Goal: Information Seeking & Learning: Learn about a topic

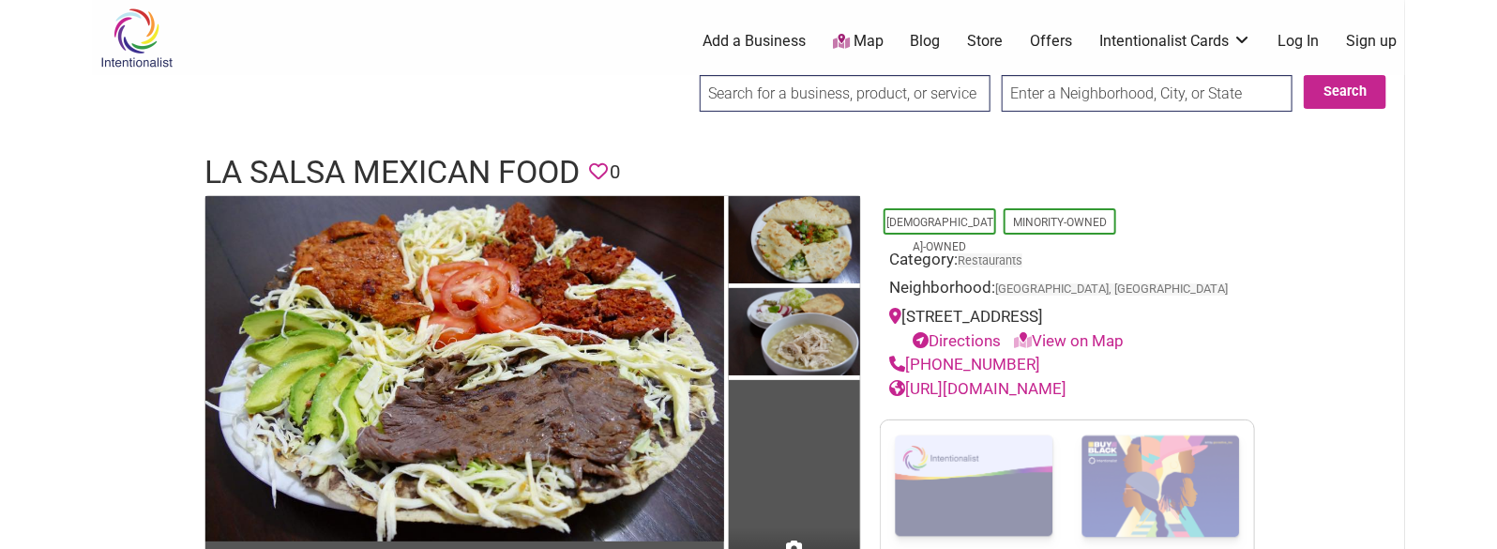
click at [522, 178] on h1 "La Salsa Mexican Food" at bounding box center [391, 172] width 375 height 45
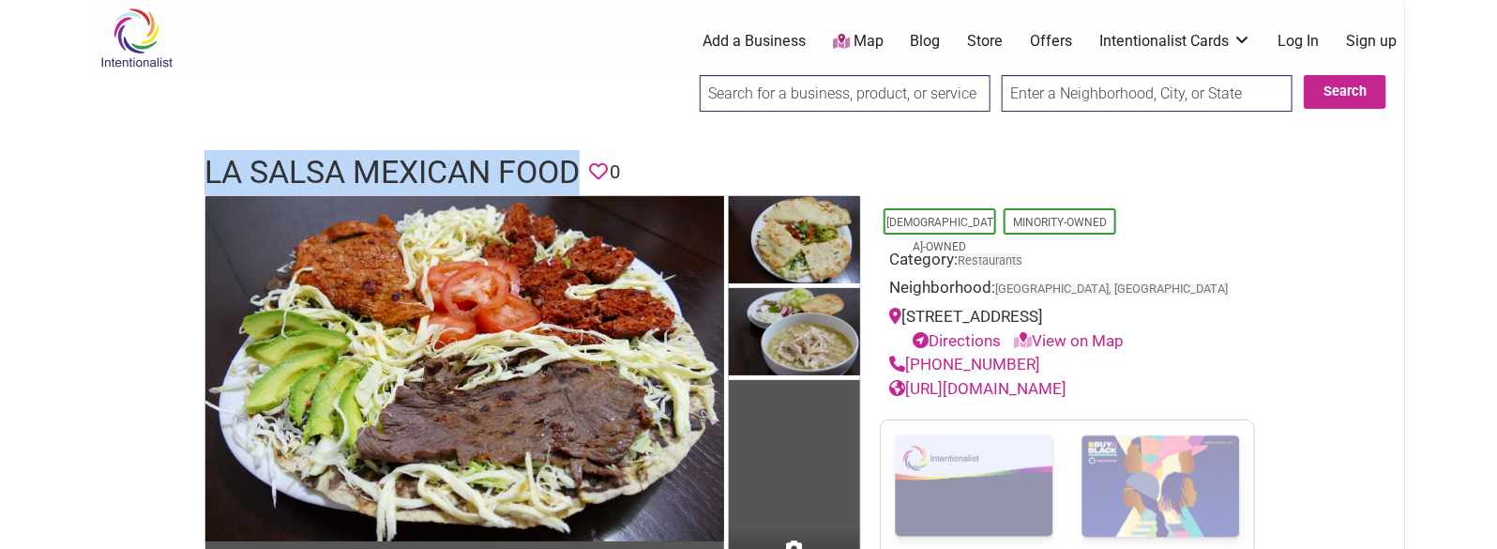
click at [522, 178] on h1 "La Salsa Mexican Food" at bounding box center [391, 172] width 375 height 45
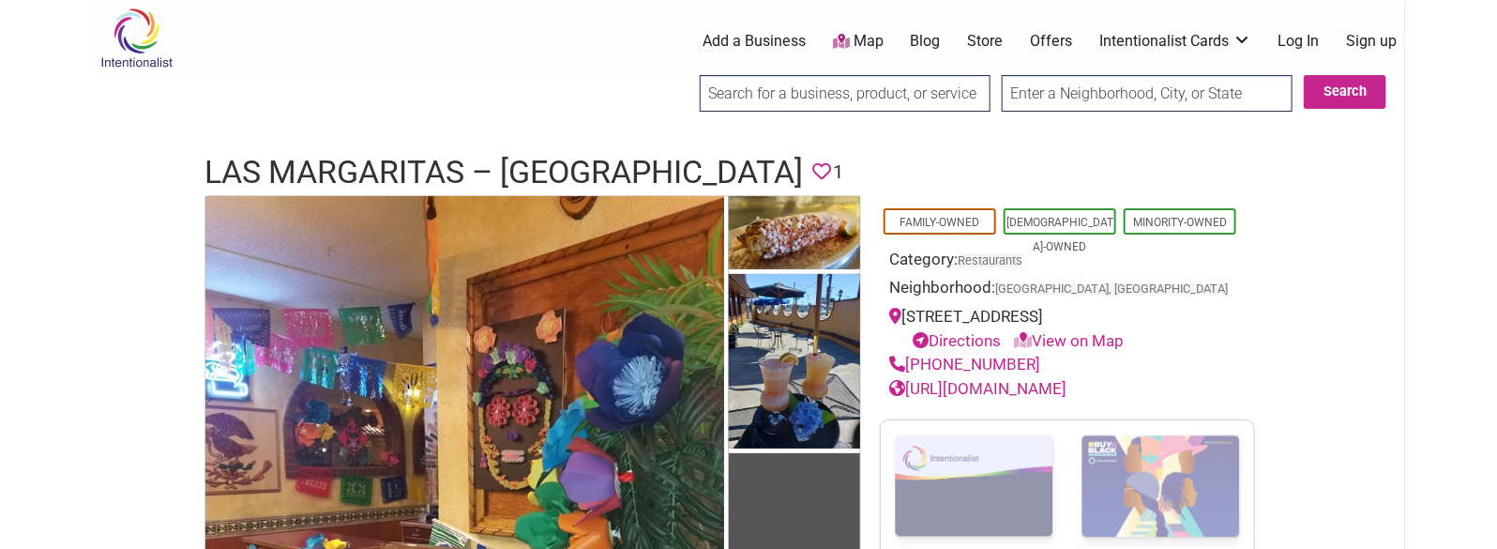
click at [468, 163] on h1 "Las Margaritas – [GEOGRAPHIC_DATA]" at bounding box center [503, 172] width 598 height 45
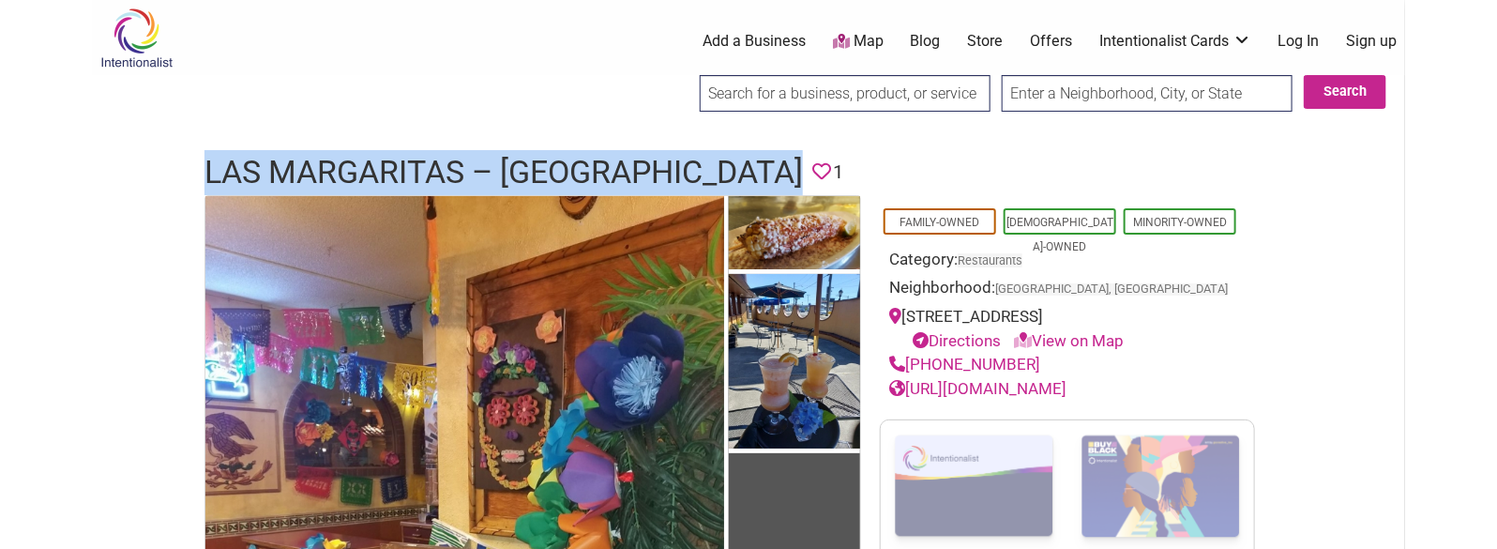
click at [468, 163] on h1 "Las Margaritas – [GEOGRAPHIC_DATA]" at bounding box center [503, 172] width 598 height 45
copy h1 "Las Margaritas – [GEOGRAPHIC_DATA]"
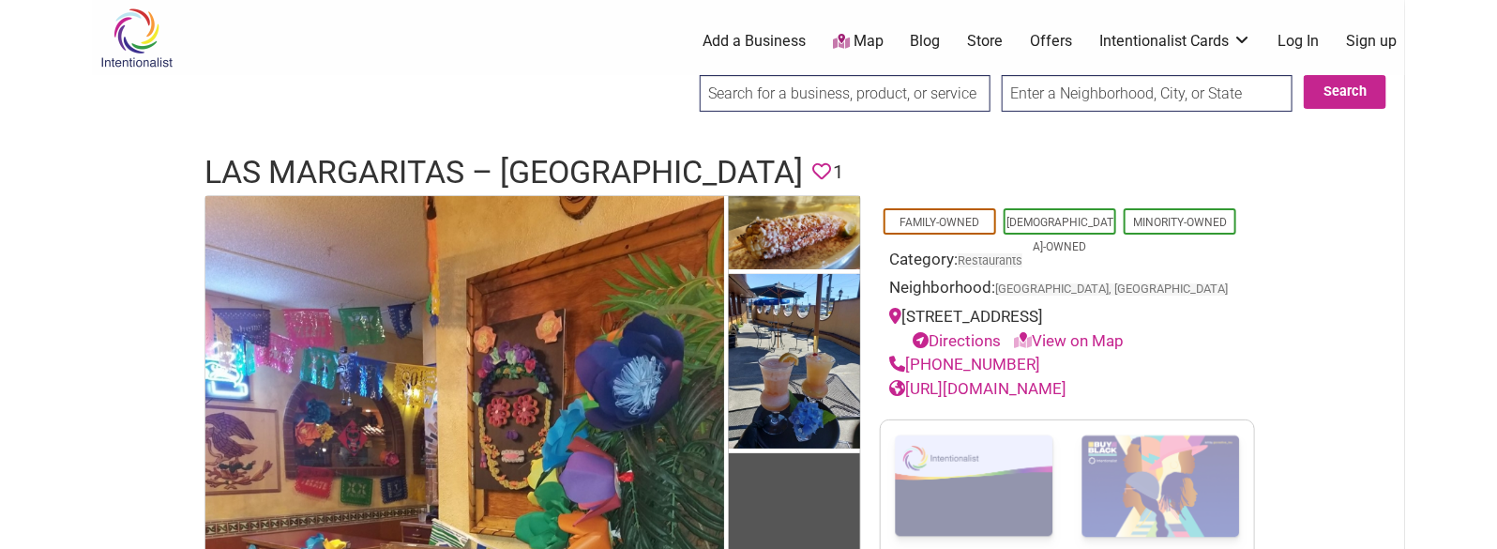
drag, startPoint x: 1029, startPoint y: 357, endPoint x: 911, endPoint y: 369, distance: 118.7
click at [911, 369] on div "(206) 362-7527" at bounding box center [1067, 365] width 356 height 24
copy link "(206) 362-7527"
click at [579, 160] on h1 "Las Margaritas – Seattle" at bounding box center [503, 172] width 598 height 45
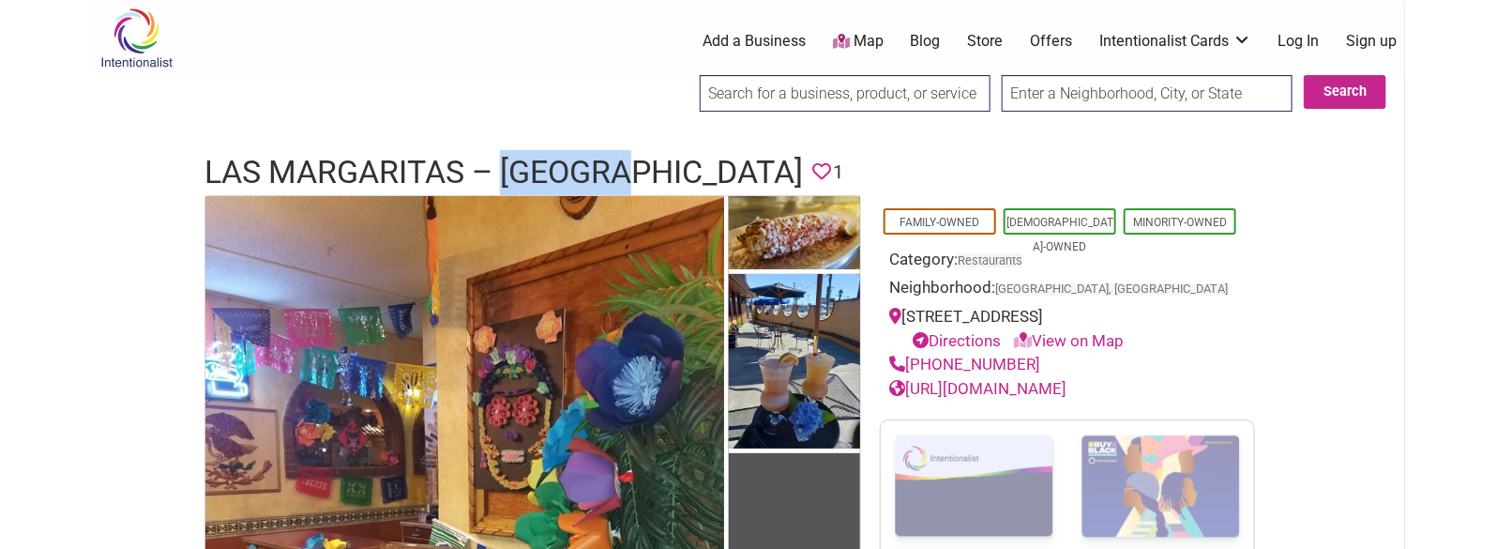
click at [579, 160] on h1 "Las Margaritas – Seattle" at bounding box center [503, 172] width 598 height 45
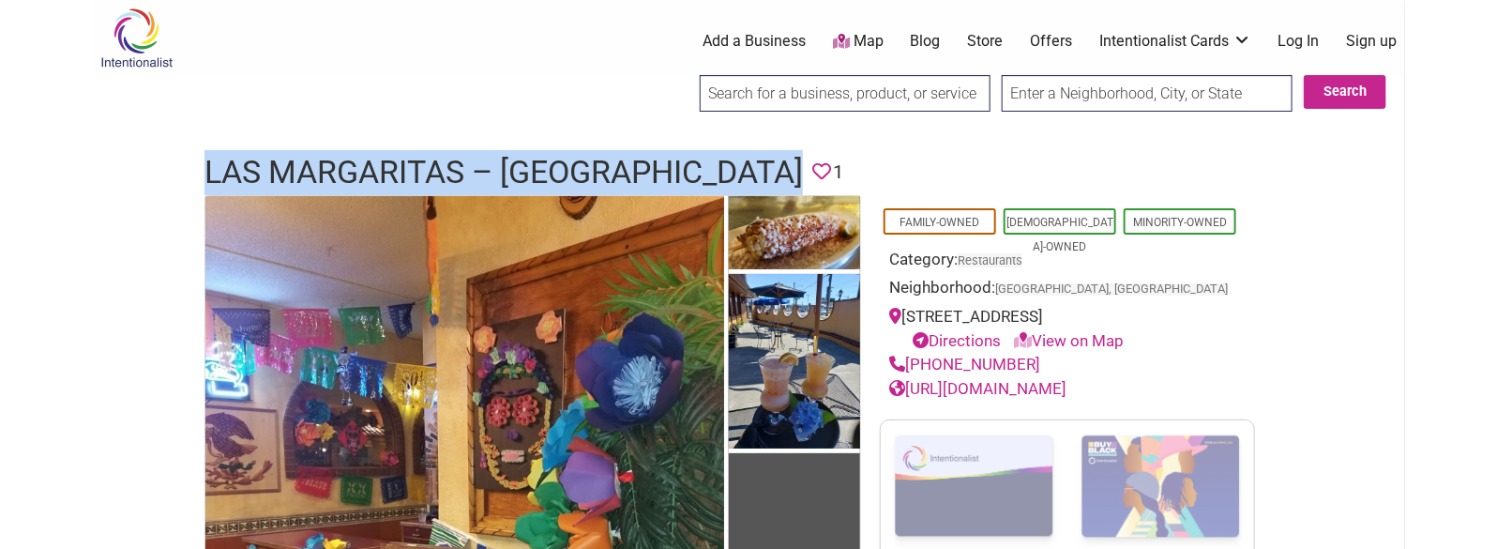
click at [579, 160] on h1 "Las Margaritas – Seattle" at bounding box center [503, 172] width 598 height 45
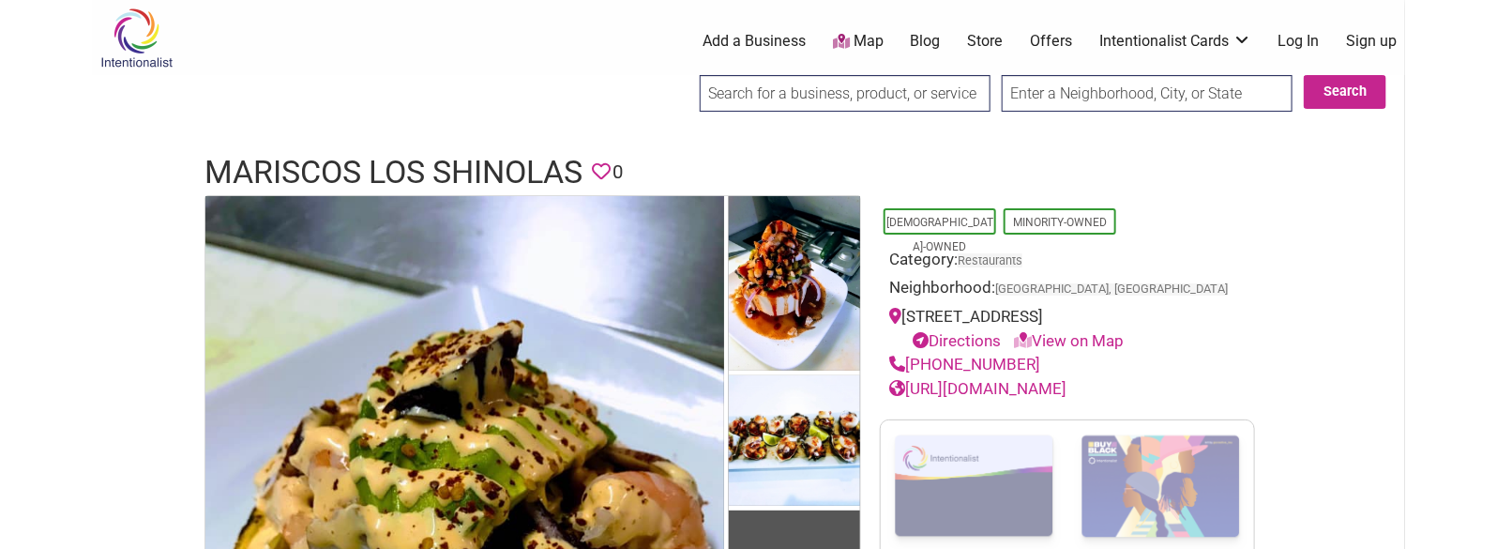
click at [475, 169] on h1 "Mariscos Los Shinolas" at bounding box center [393, 172] width 378 height 45
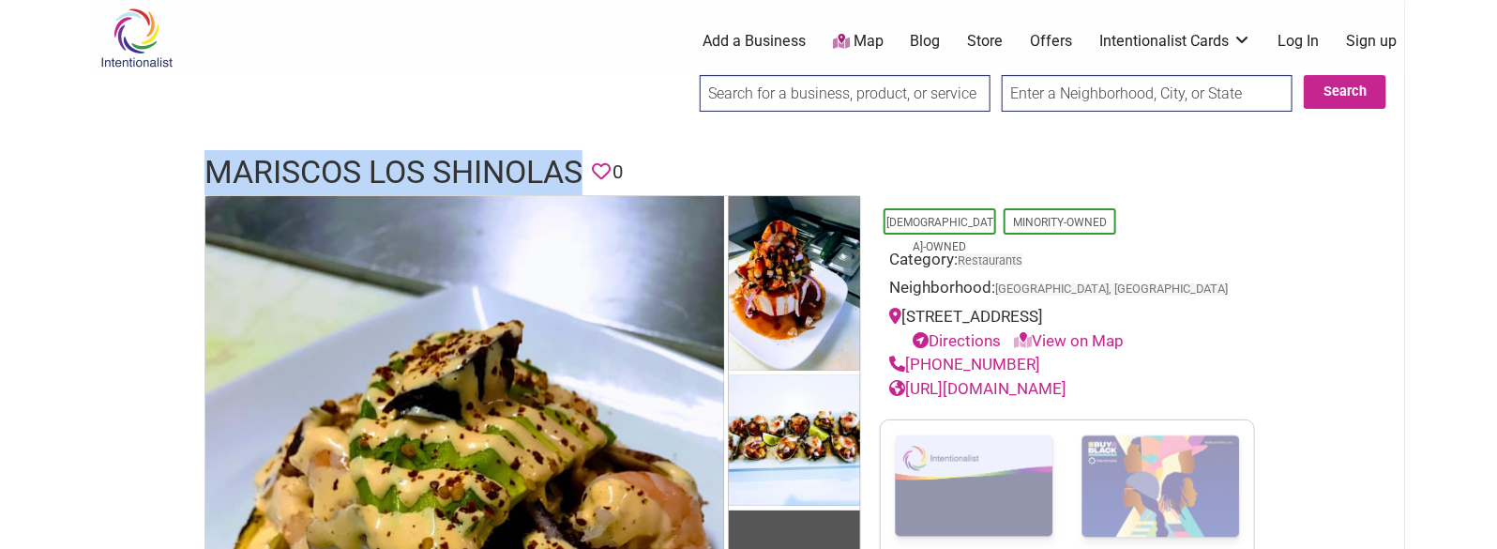
click at [475, 169] on h1 "Mariscos Los Shinolas" at bounding box center [393, 172] width 378 height 45
copy h1 "Mariscos Los Shinolas"
drag, startPoint x: 1041, startPoint y: 387, endPoint x: 909, endPoint y: 391, distance: 132.3
click at [909, 377] on div "(509) 886-1000" at bounding box center [1067, 365] width 356 height 24
copy link "(509) 886-1000"
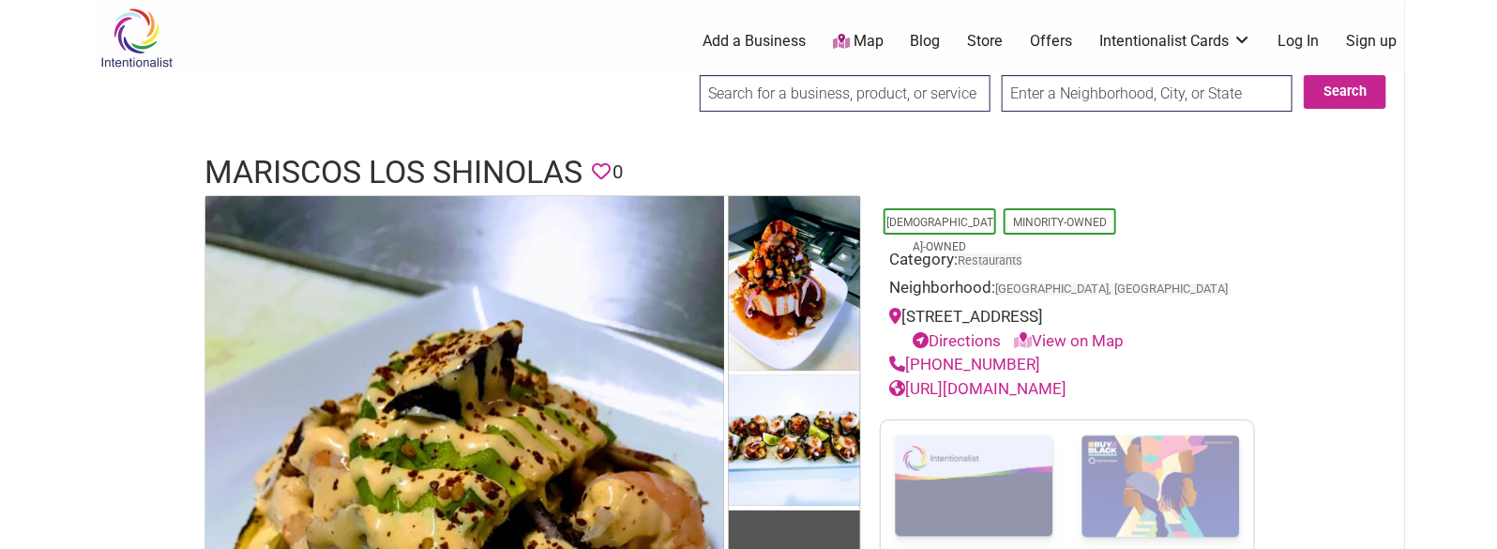
click at [476, 161] on h1 "Mariscos Los Shinolas" at bounding box center [393, 172] width 378 height 45
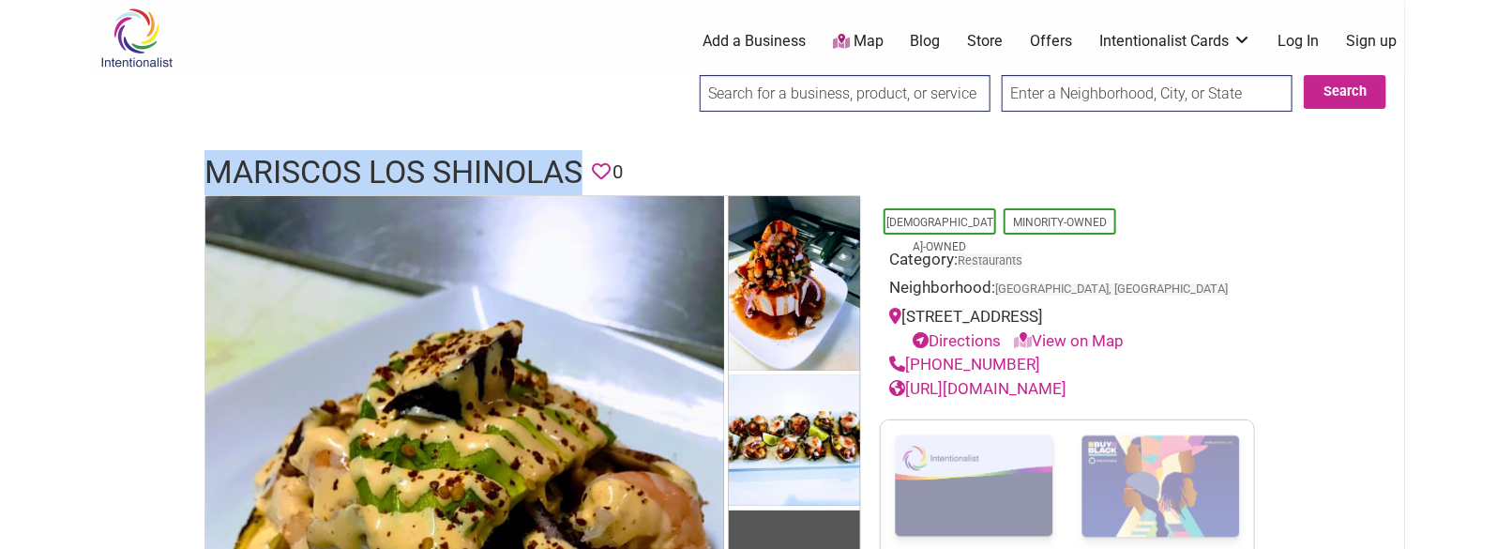
click at [476, 161] on h1 "Mariscos Los Shinolas" at bounding box center [393, 172] width 378 height 45
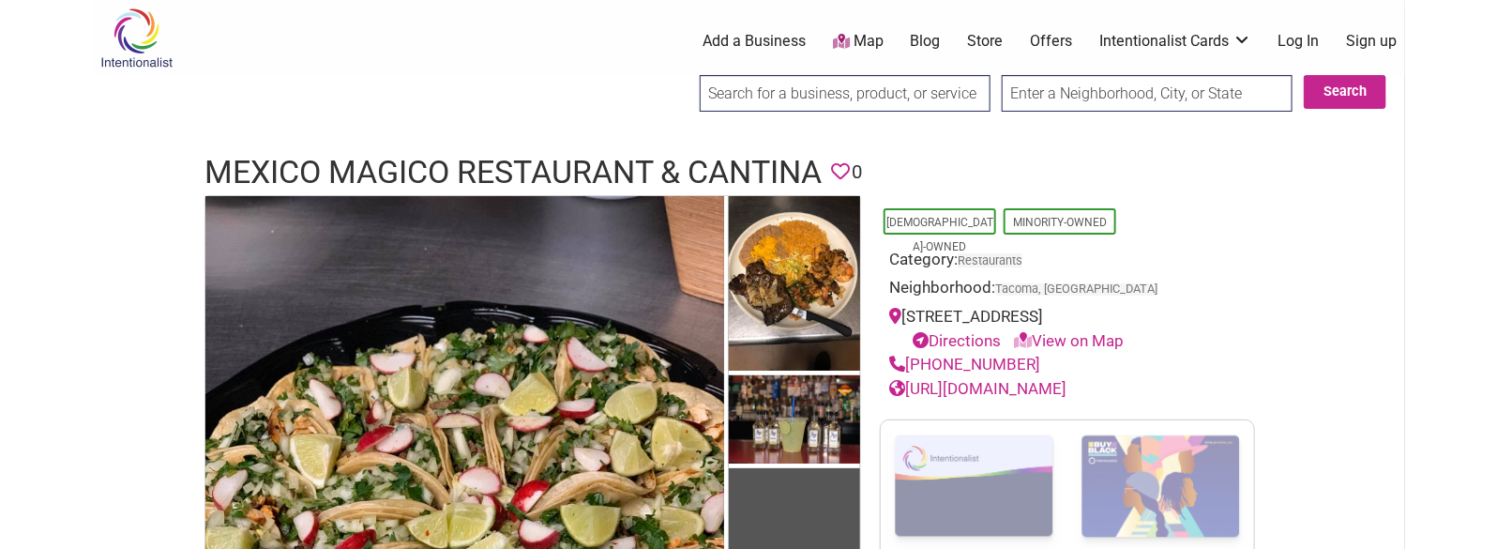
click at [549, 166] on h1 "Mexico Magico Restaurant & Cantina" at bounding box center [512, 172] width 617 height 45
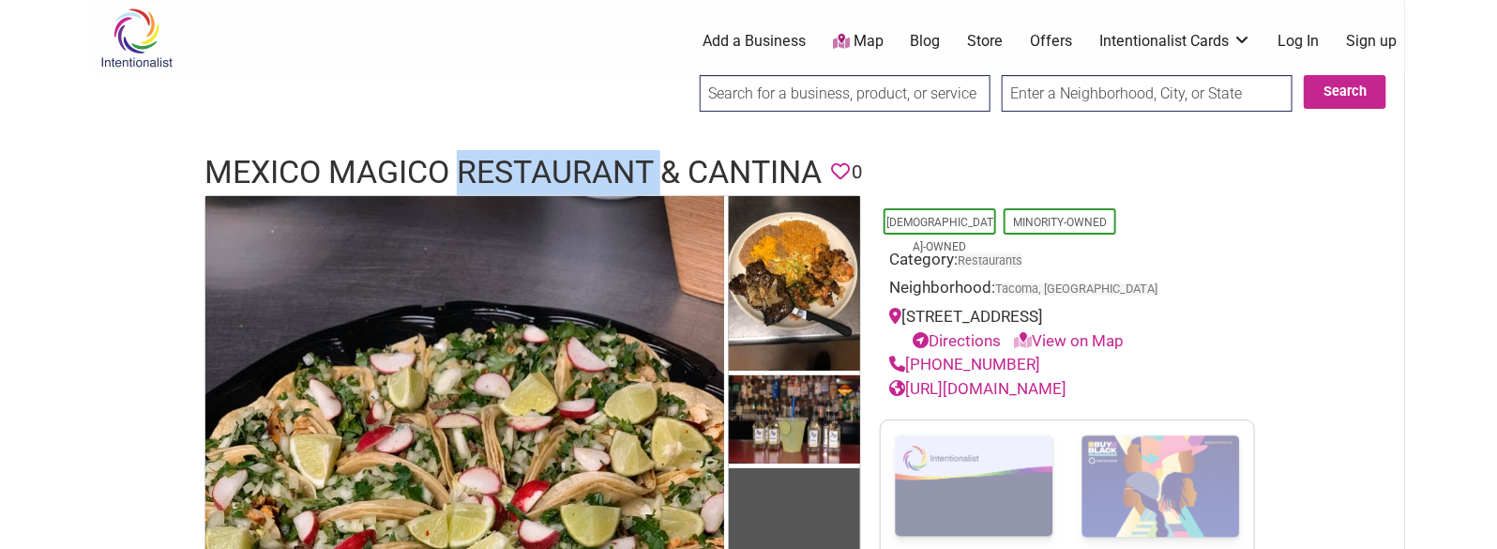
click at [549, 166] on h1 "Mexico Magico Restaurant & Cantina" at bounding box center [512, 172] width 617 height 45
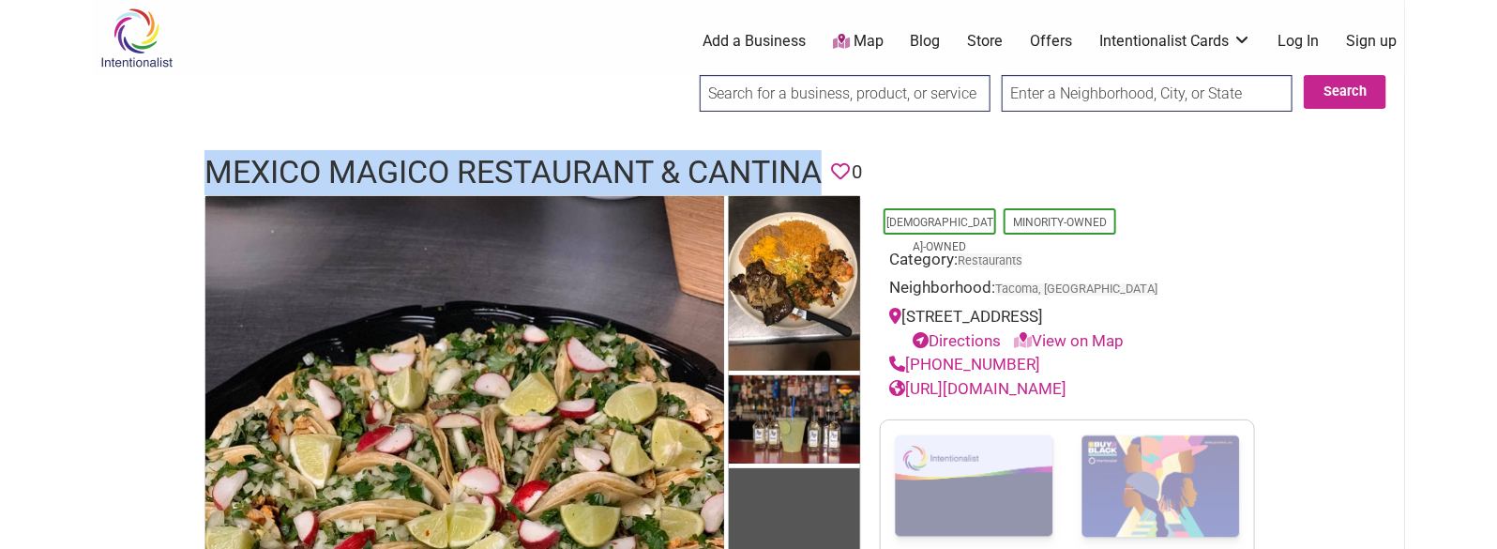
click at [549, 166] on h1 "Mexico Magico Restaurant & Cantina" at bounding box center [512, 172] width 617 height 45
copy h1 "Mexico Magico Restaurant & Cantina"
drag, startPoint x: 1031, startPoint y: 363, endPoint x: 907, endPoint y: 354, distance: 125.0
click at [907, 354] on div "(253) 722-5196" at bounding box center [1067, 365] width 356 height 24
copy link "(253) 722-5196"
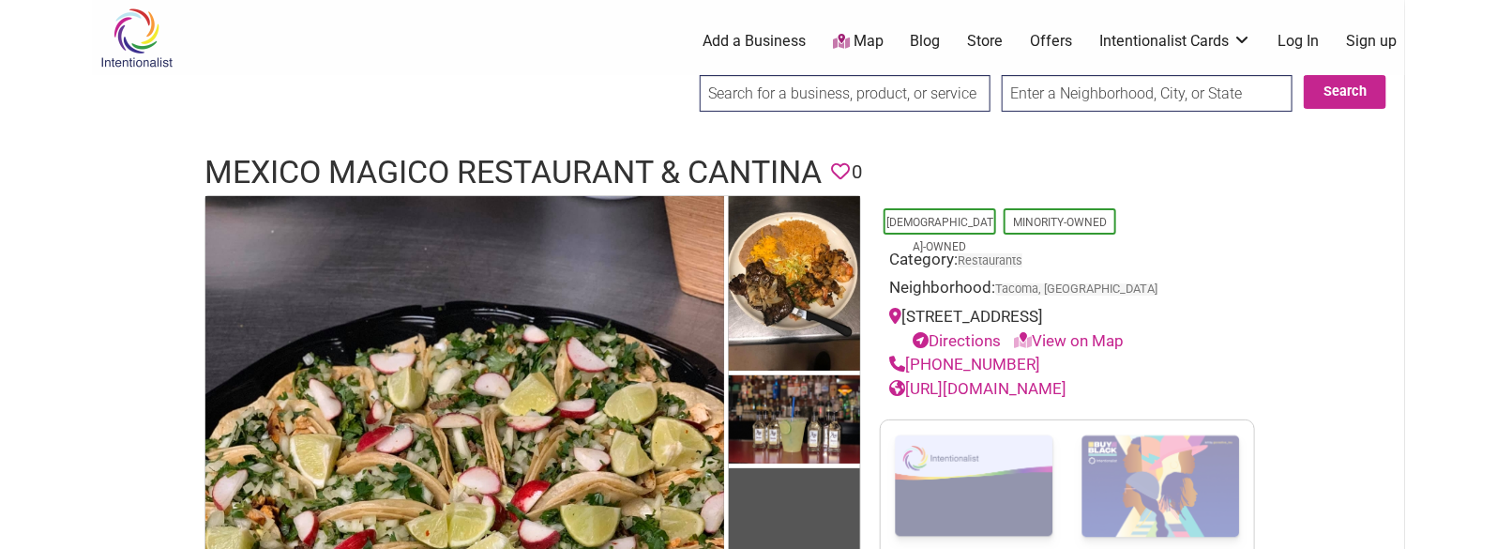
click at [625, 153] on h1 "Mexico Magico Restaurant & Cantina" at bounding box center [512, 172] width 617 height 45
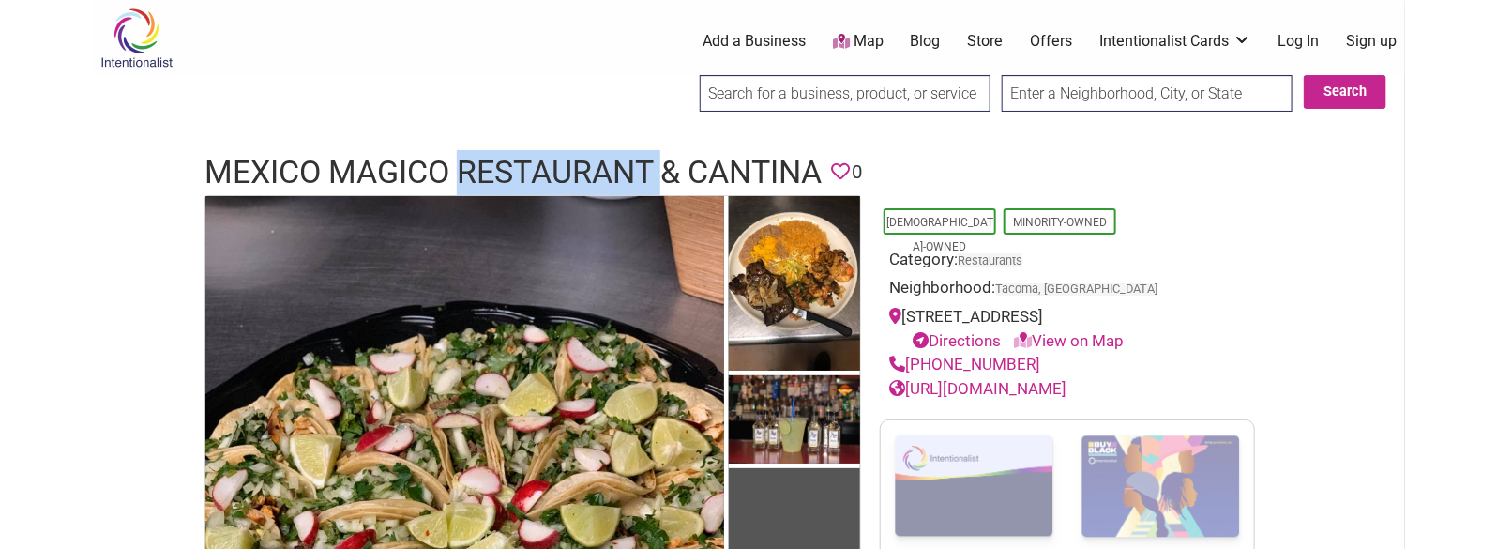
click at [625, 153] on h1 "Mexico Magico Restaurant & Cantina" at bounding box center [512, 172] width 617 height 45
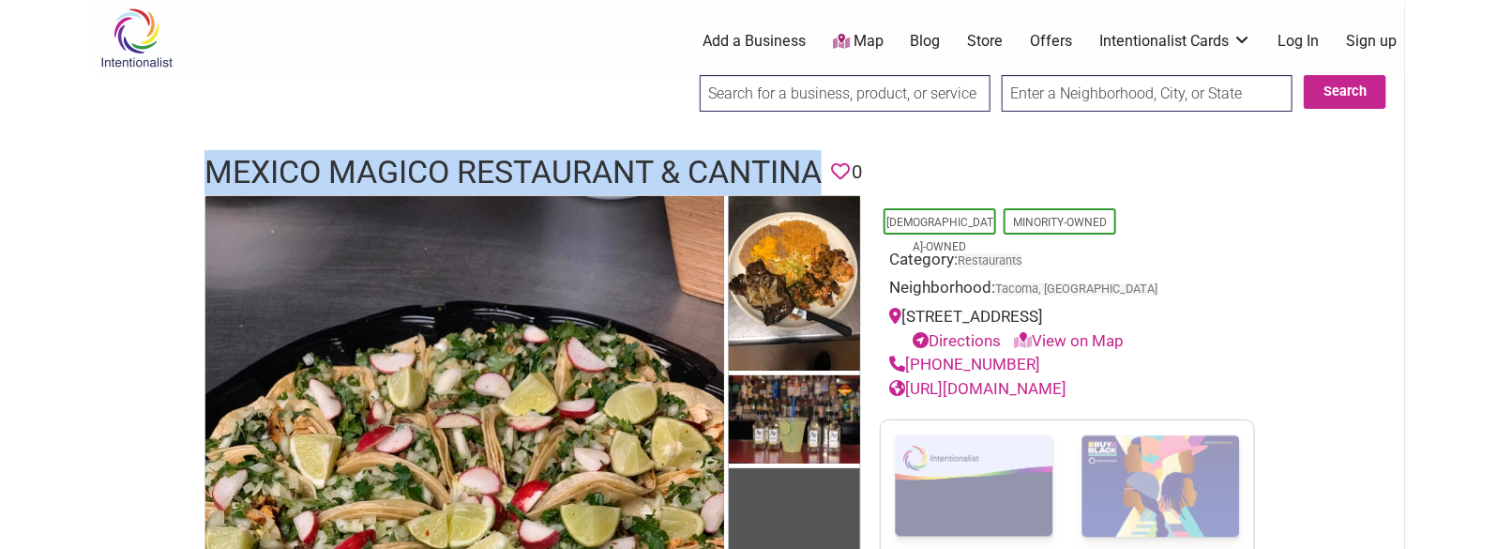
click at [625, 153] on h1 "Mexico Magico Restaurant & Cantina" at bounding box center [512, 172] width 617 height 45
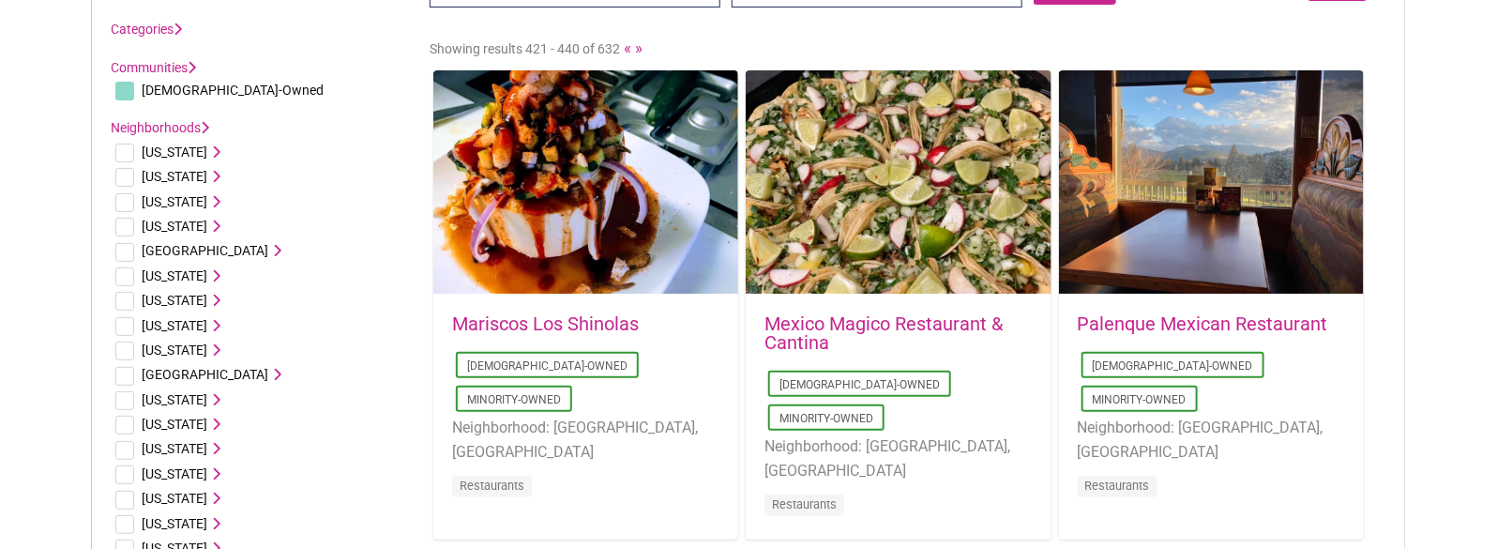
scroll to position [480, 0]
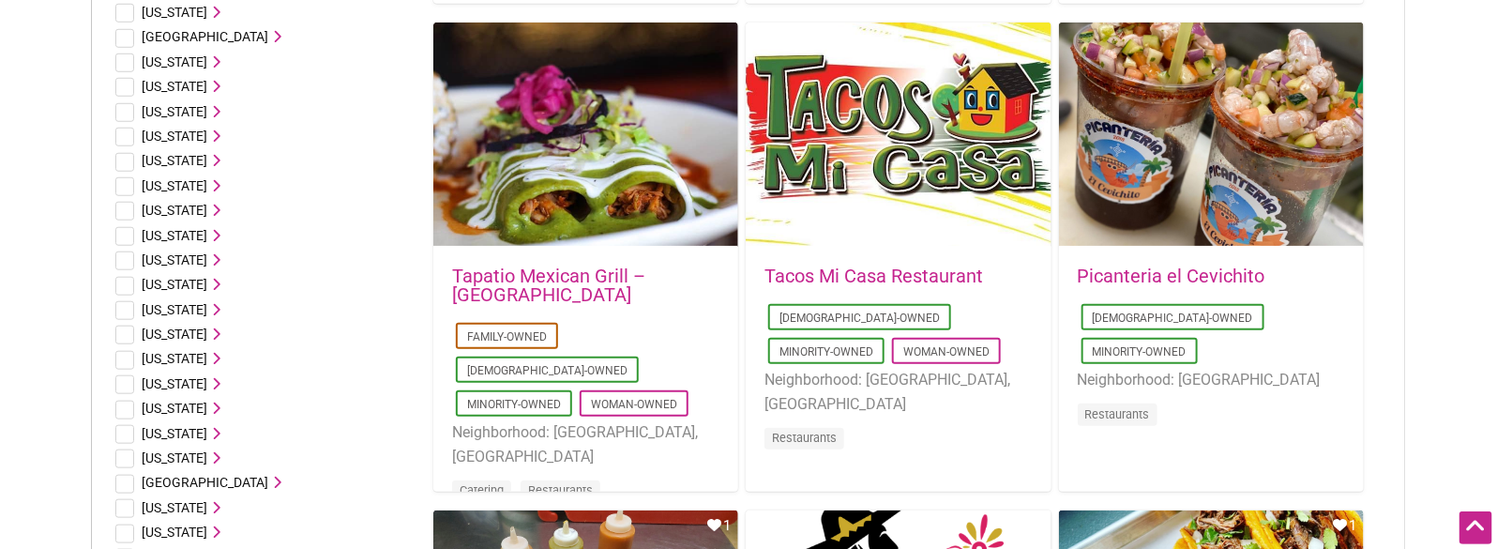
drag, startPoint x: 1476, startPoint y: 145, endPoint x: 1469, endPoint y: 244, distance: 98.7
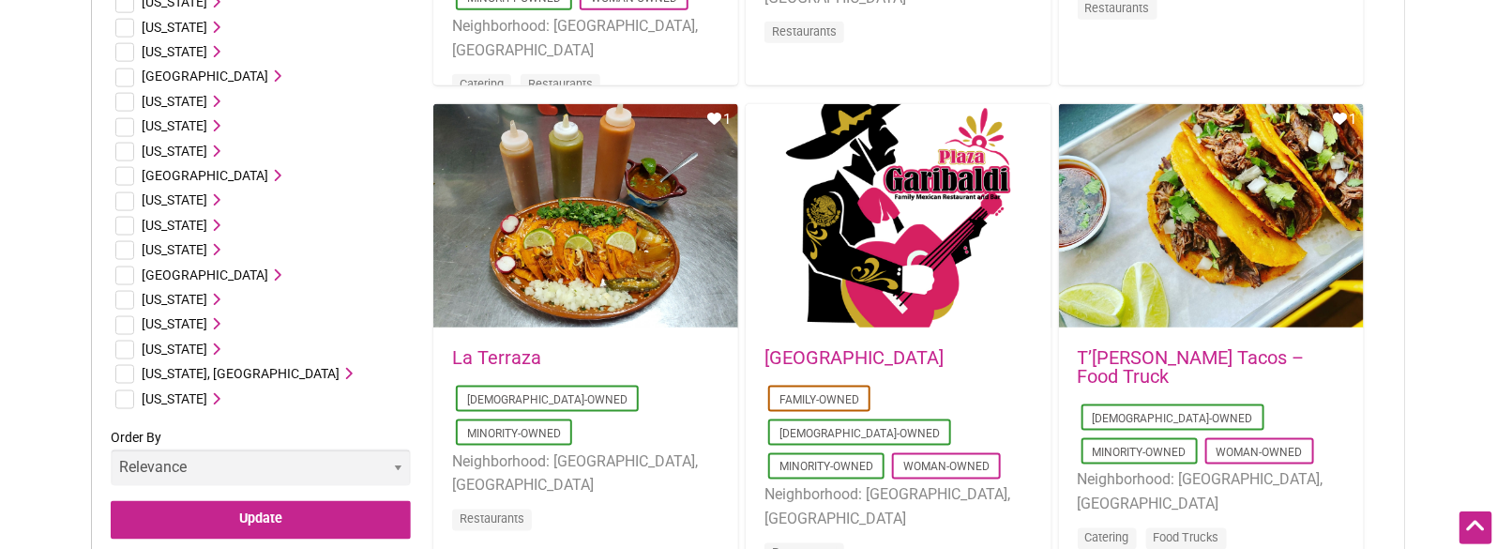
drag, startPoint x: 1446, startPoint y: 228, endPoint x: 1429, endPoint y: 396, distance: 168.7
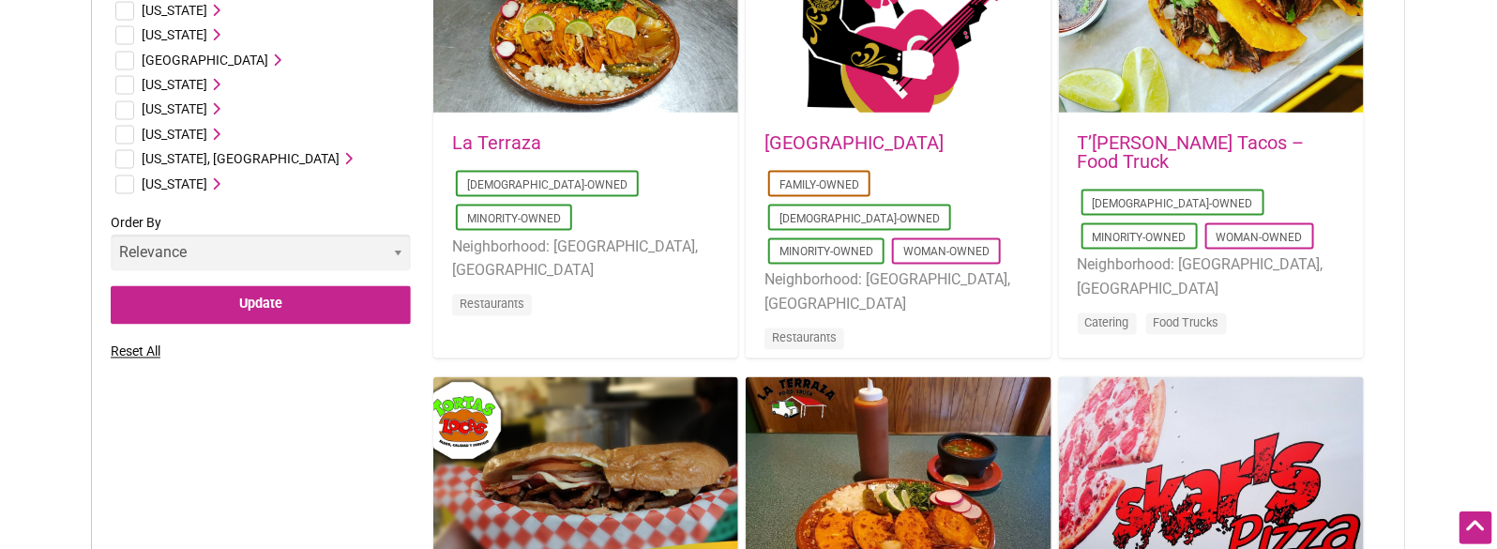
drag, startPoint x: 1411, startPoint y: 124, endPoint x: 1415, endPoint y: 246, distance: 122.0
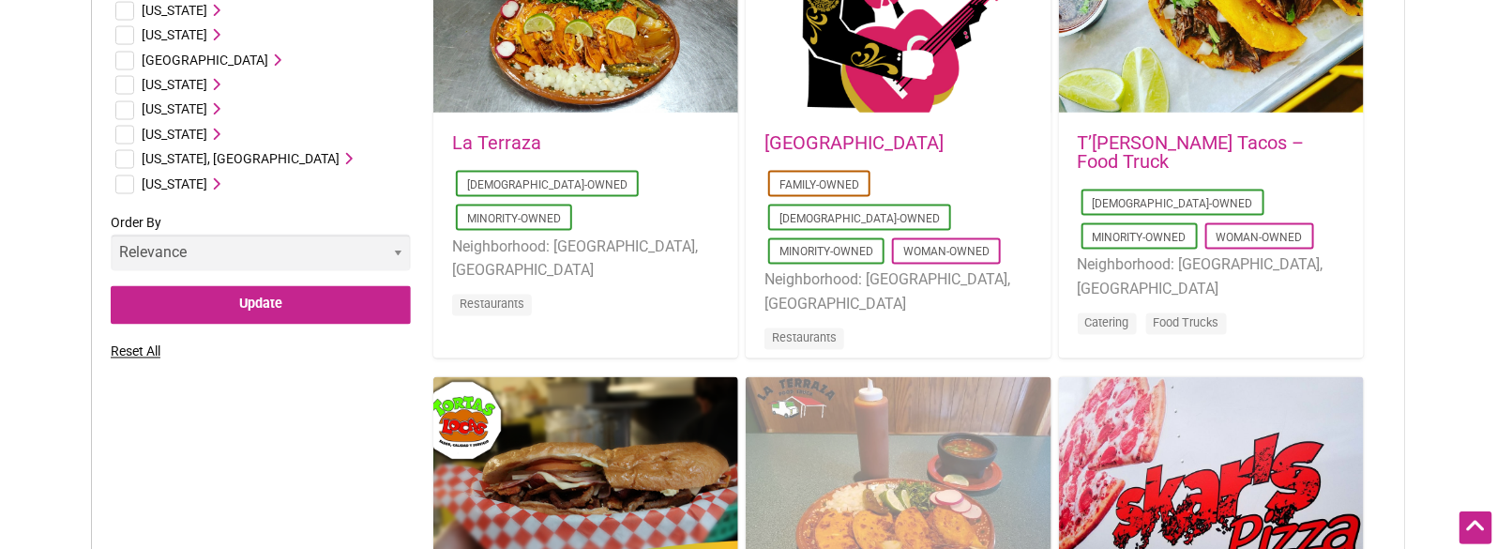
scroll to position [1393, 0]
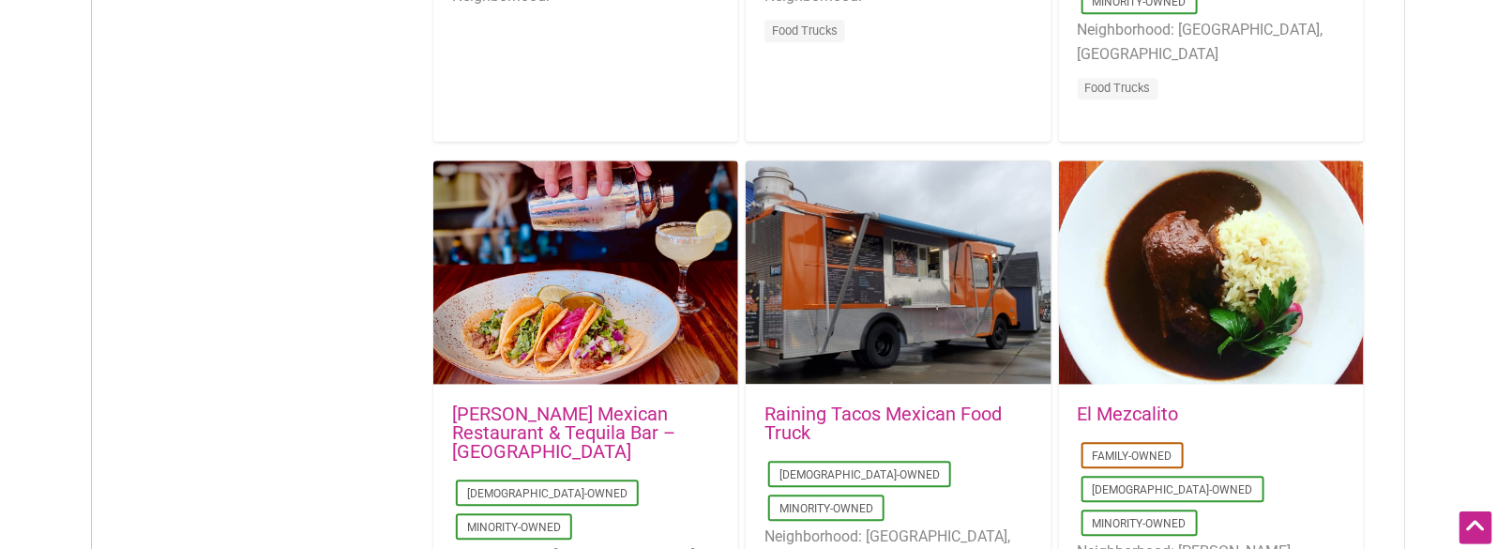
drag, startPoint x: 1456, startPoint y: 217, endPoint x: 1459, endPoint y: 248, distance: 31.1
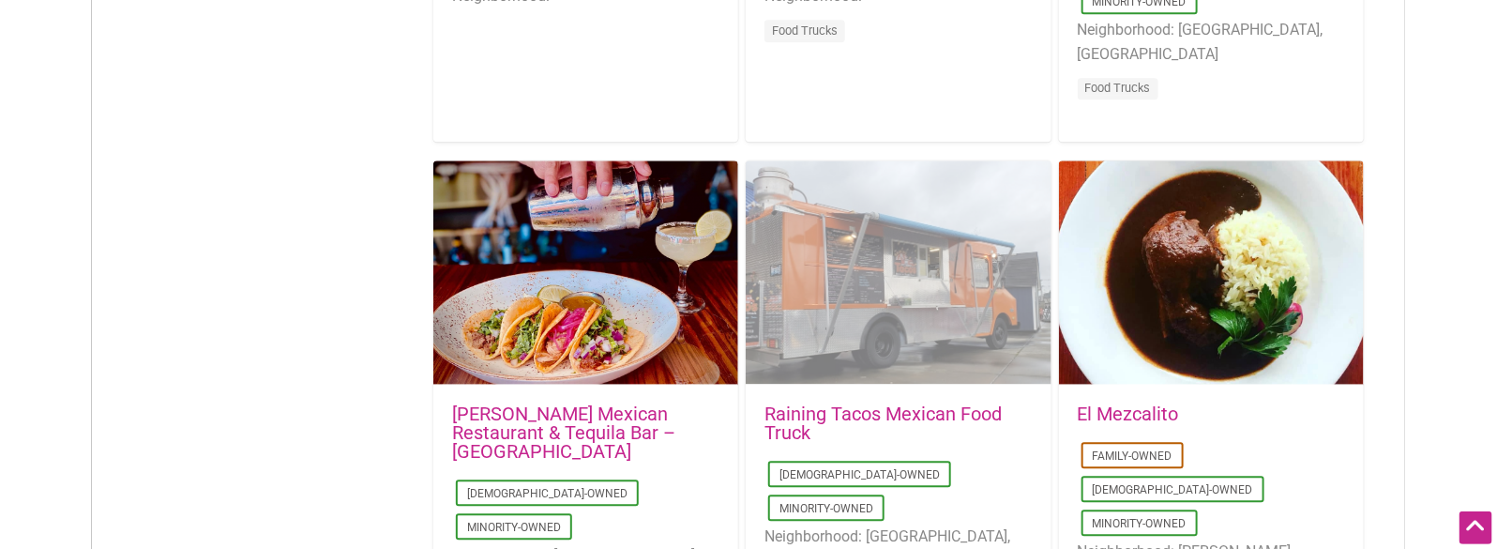
scroll to position [2026, 0]
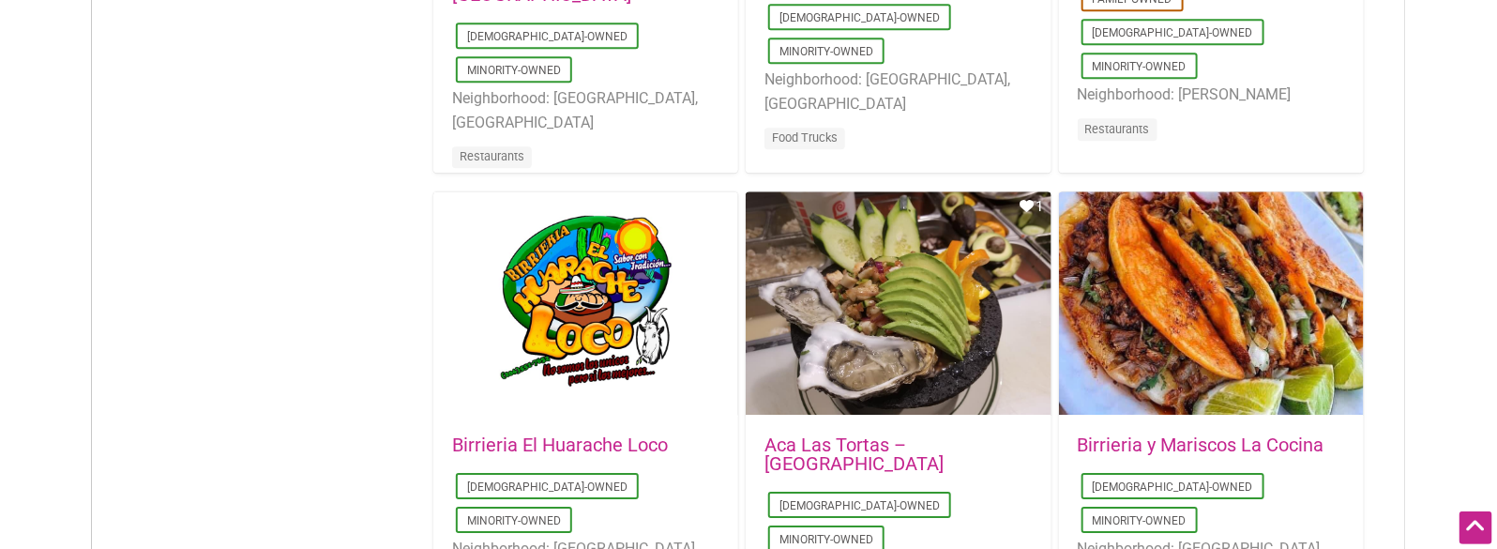
drag, startPoint x: 1458, startPoint y: 107, endPoint x: 1435, endPoint y: 228, distance: 123.2
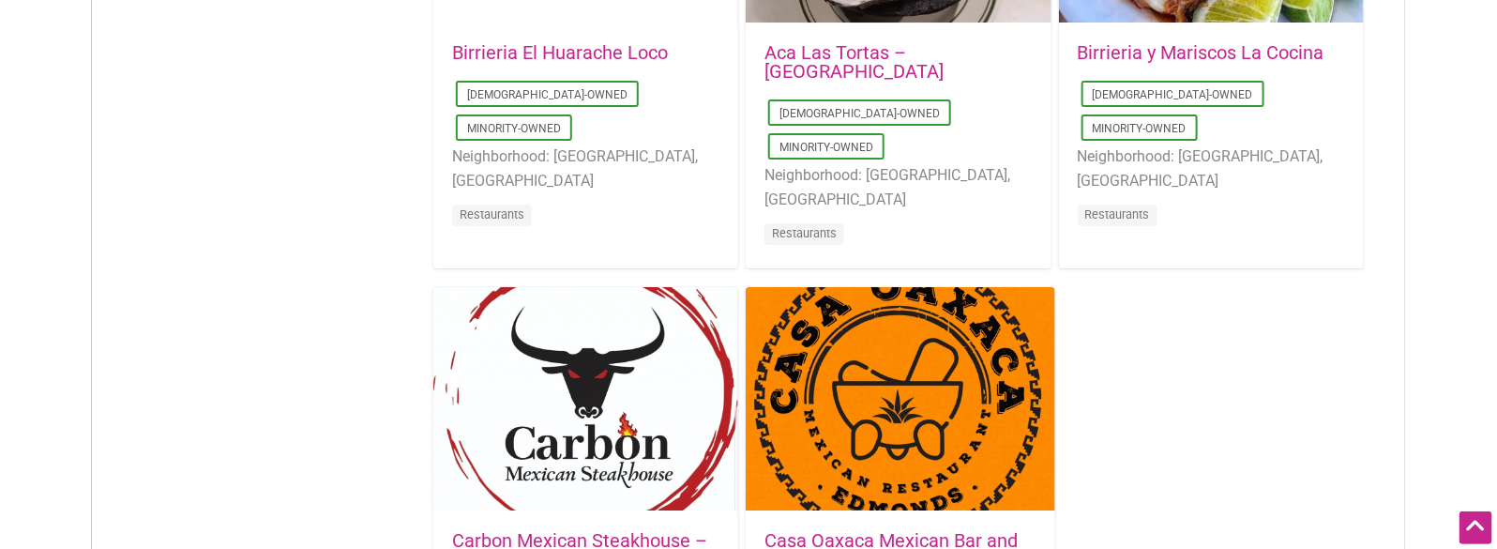
drag, startPoint x: 1438, startPoint y: 164, endPoint x: 1423, endPoint y: 277, distance: 113.5
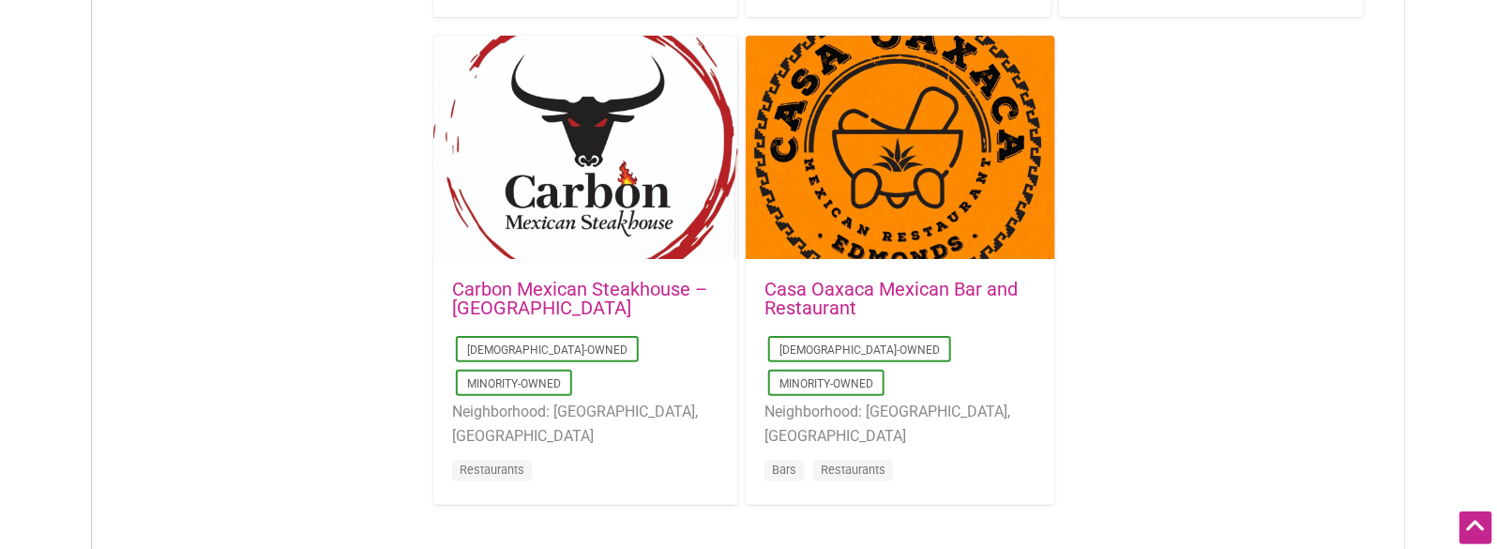
drag, startPoint x: 1305, startPoint y: 265, endPoint x: 1286, endPoint y: 387, distance: 123.5
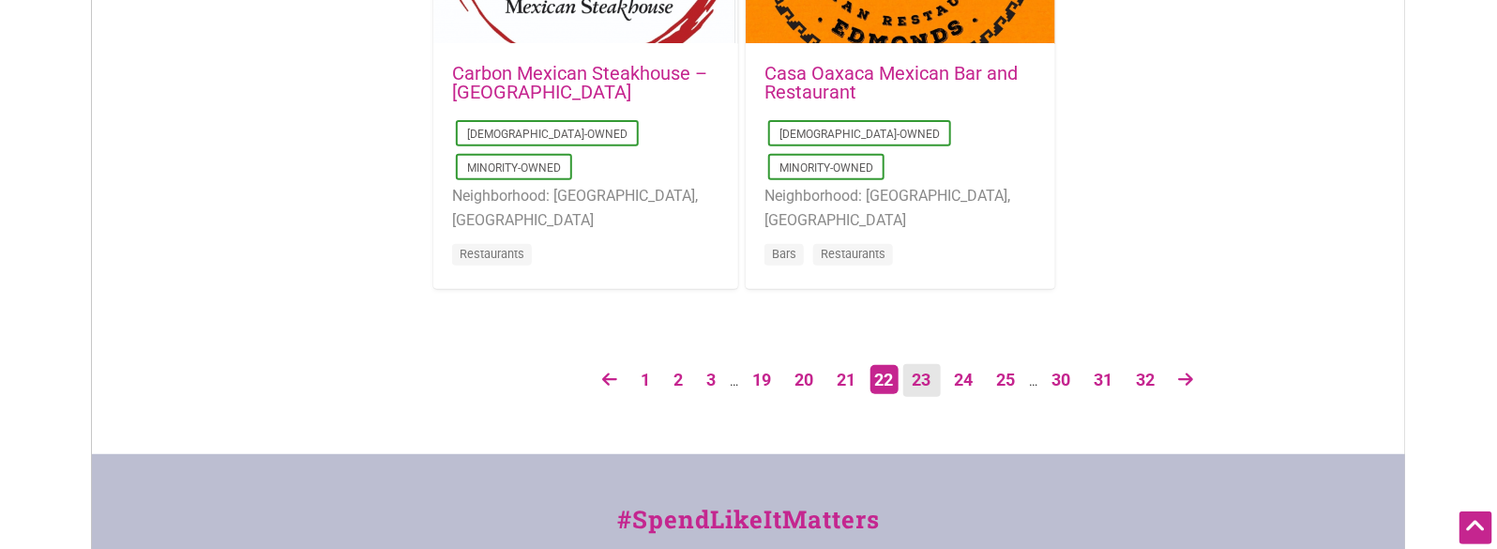
click at [927, 385] on link "23" at bounding box center [922, 380] width 38 height 33
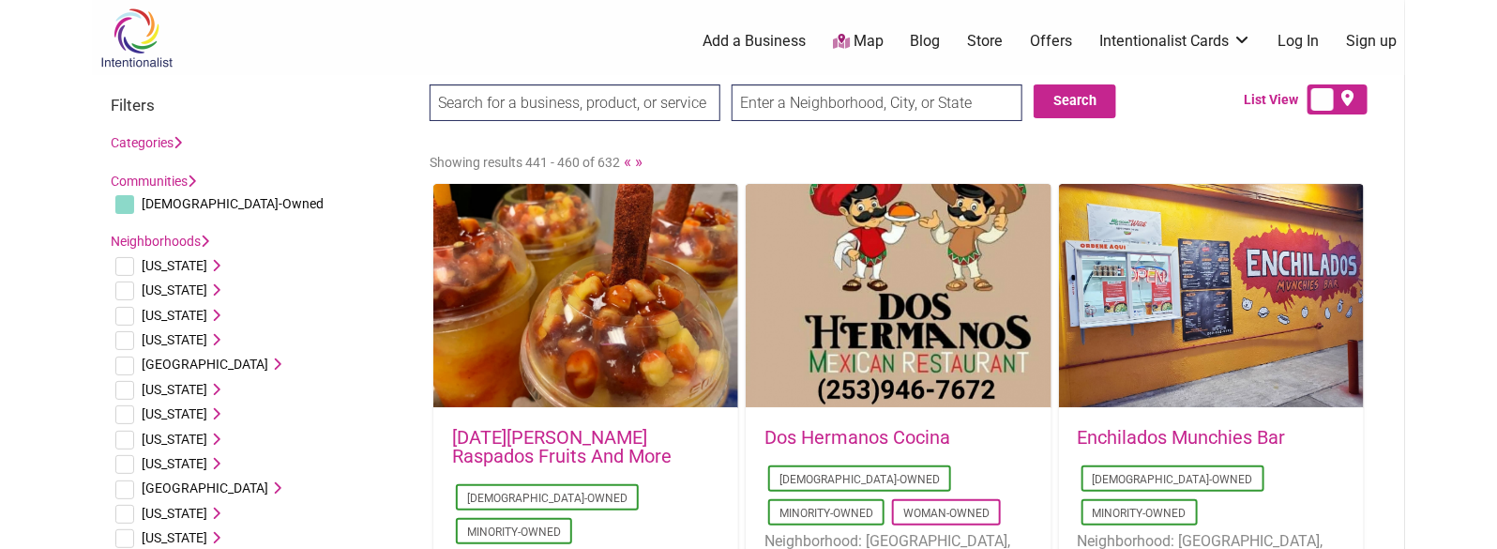
click at [353, 31] on ul "0 Add a Business Map Blog Store Offers Intentionalist Cards Buy Black Card Inte…" at bounding box center [841, 42] width 1149 height 22
